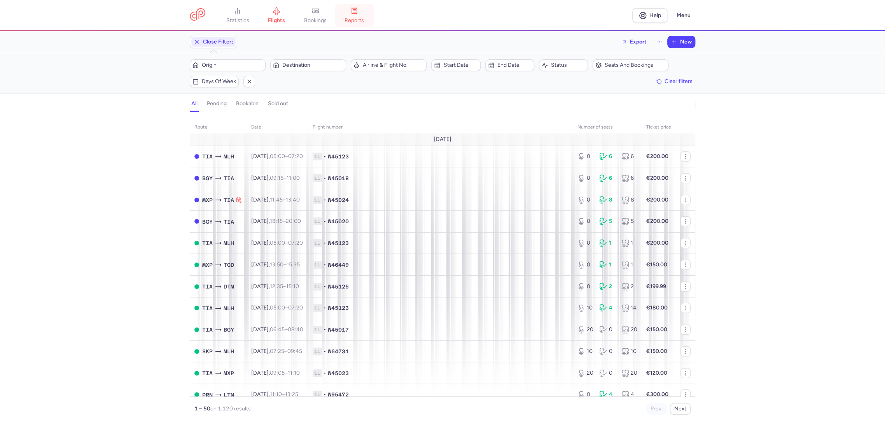
click at [360, 19] on span "reports" at bounding box center [353, 20] width 19 height 7
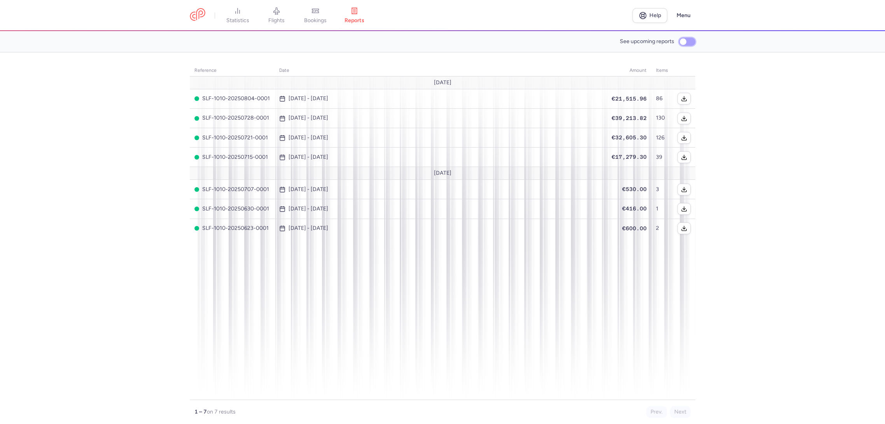
click at [682, 43] on input "See upcoming reports" at bounding box center [687, 42] width 16 height 8
checkbox input "true"
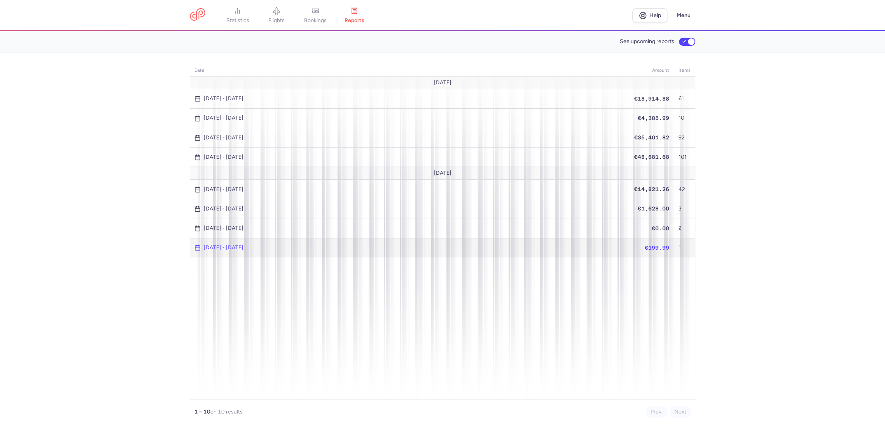
click at [306, 245] on span "[DATE] - [DATE]" at bounding box center [409, 248] width 430 height 6
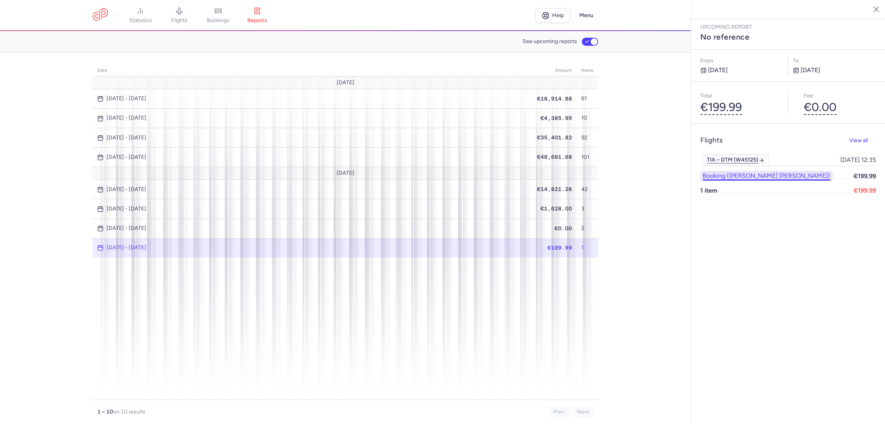
click at [778, 171] on button "Booking ([PERSON_NAME] [PERSON_NAME])" at bounding box center [766, 176] width 132 height 10
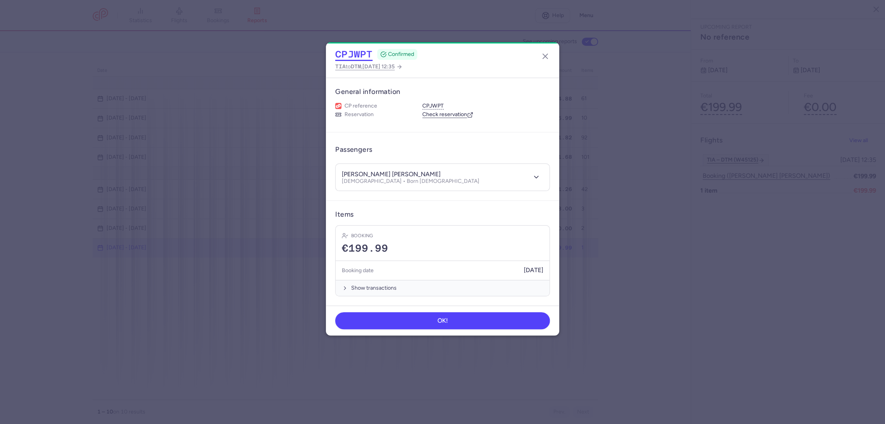
click at [354, 54] on button "CPJWPT" at bounding box center [353, 55] width 37 height 12
